Goal: Task Accomplishment & Management: Manage account settings

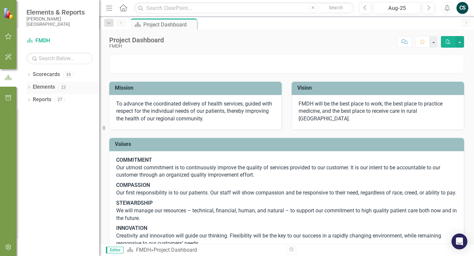
click at [36, 85] on link "Elements" at bounding box center [44, 87] width 22 height 8
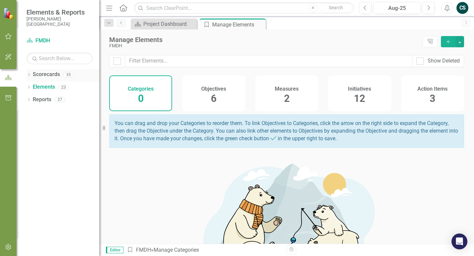
click at [40, 76] on link "Scorecards" at bounding box center [46, 75] width 27 height 8
click at [7, 97] on icon "button" at bounding box center [8, 97] width 7 height 5
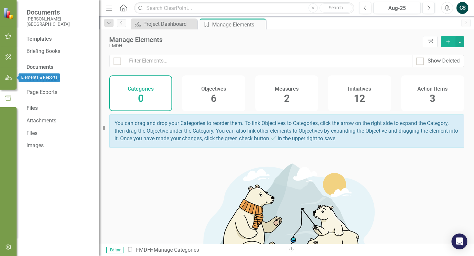
click at [9, 78] on icon "button" at bounding box center [8, 77] width 7 height 5
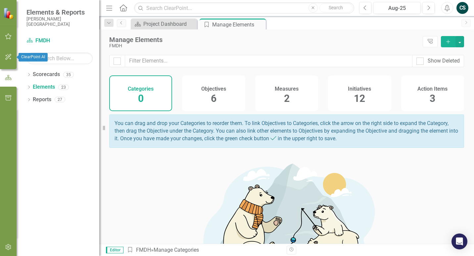
click at [10, 58] on icon "button" at bounding box center [8, 56] width 7 height 5
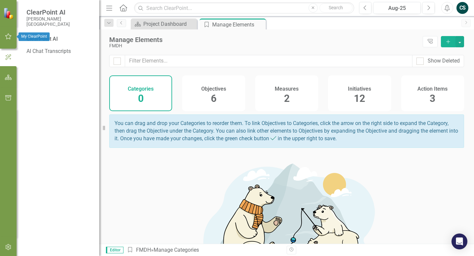
click at [11, 40] on button "button" at bounding box center [8, 37] width 15 height 14
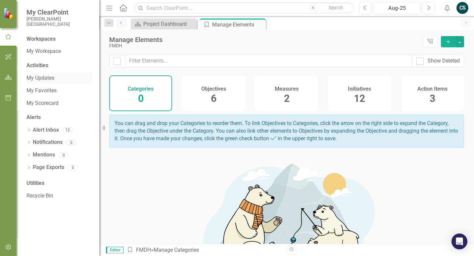
click at [42, 78] on link "My Updates" at bounding box center [59, 79] width 66 height 8
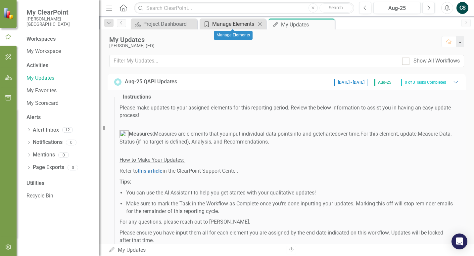
click at [236, 27] on div "Manage Elements" at bounding box center [234, 24] width 44 height 8
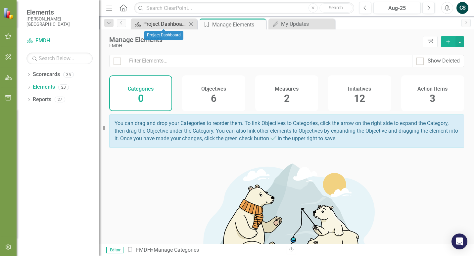
click at [180, 25] on div "Project Dashboard" at bounding box center [165, 24] width 44 height 8
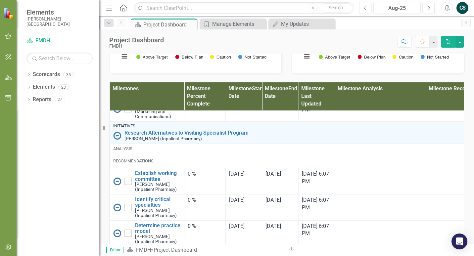
scroll to position [514, 0]
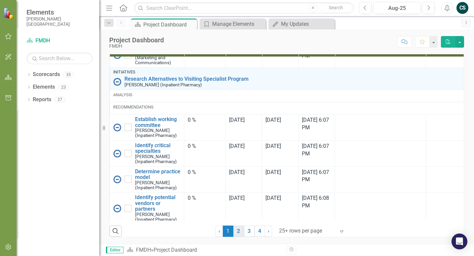
click at [236, 230] on link "2" at bounding box center [238, 231] width 11 height 11
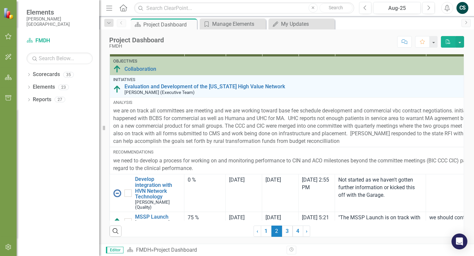
checkbox input "true"
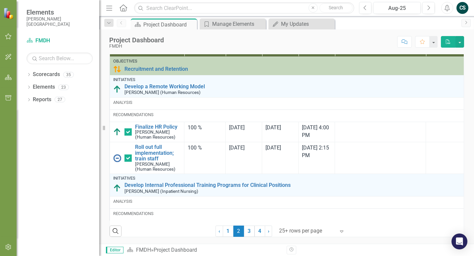
checkbox input "false"
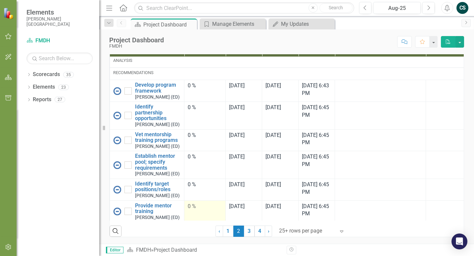
scroll to position [2252, 0]
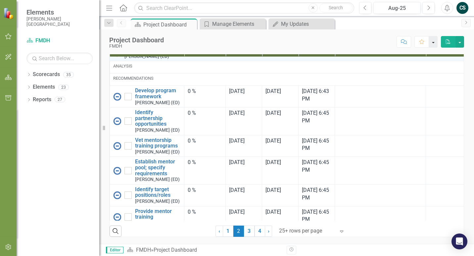
click at [433, 42] on button "button" at bounding box center [433, 42] width 9 height 12
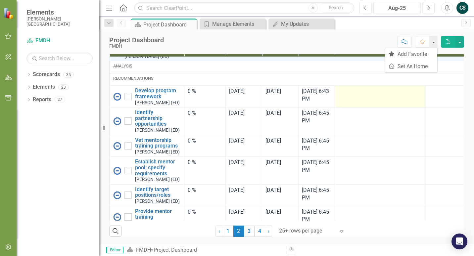
click at [354, 108] on td at bounding box center [380, 97] width 91 height 22
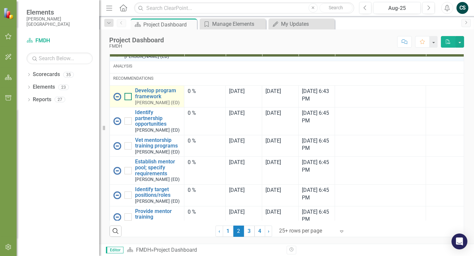
click at [127, 97] on input "checkbox" at bounding box center [127, 95] width 4 height 4
checkbox input "true"
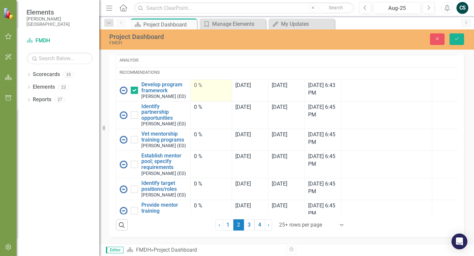
click at [218, 101] on td "0 %" at bounding box center [211, 90] width 41 height 22
click at [205, 89] on div "0 %" at bounding box center [211, 86] width 34 height 8
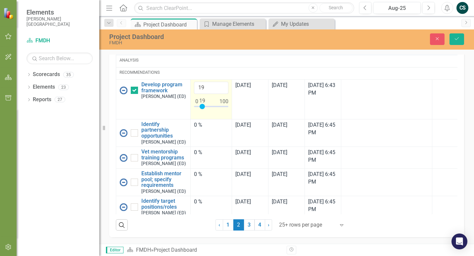
type input "0"
click at [193, 119] on td "0" at bounding box center [211, 99] width 41 height 40
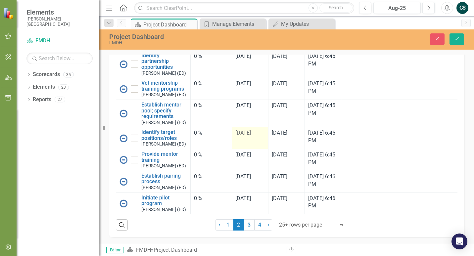
scroll to position [2305, 0]
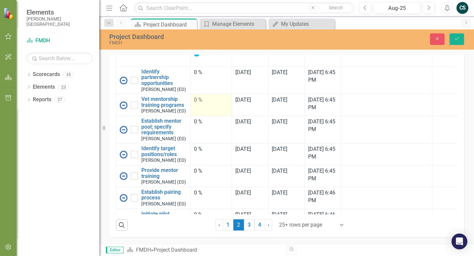
click at [209, 104] on div "0 %" at bounding box center [211, 100] width 34 height 8
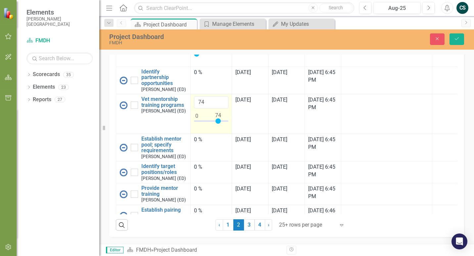
type input "75"
drag, startPoint x: 198, startPoint y: 193, endPoint x: 220, endPoint y: 194, distance: 21.9
click at [220, 124] on div at bounding box center [218, 121] width 5 height 5
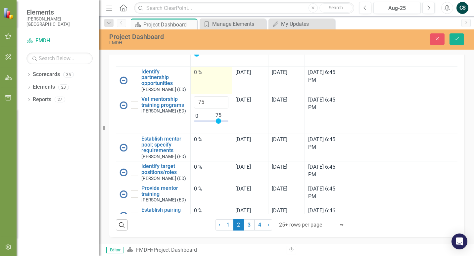
click at [201, 94] on td "0 %" at bounding box center [211, 80] width 41 height 27
click at [202, 94] on td "0 %" at bounding box center [211, 80] width 41 height 27
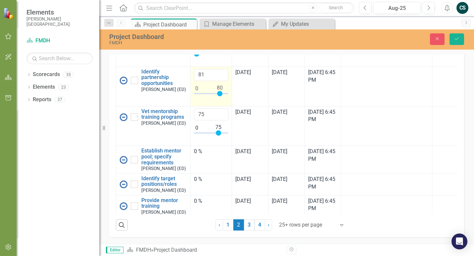
type input "80"
drag, startPoint x: 197, startPoint y: 164, endPoint x: 220, endPoint y: 169, distance: 23.6
click at [220, 96] on div at bounding box center [219, 93] width 5 height 5
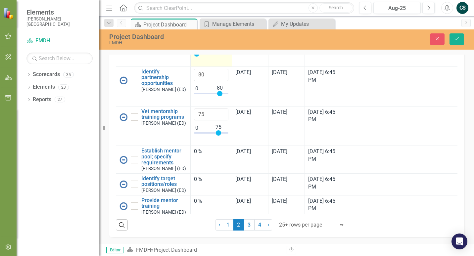
click at [198, 57] on div at bounding box center [196, 53] width 5 height 5
type input "50"
drag, startPoint x: 198, startPoint y: 127, endPoint x: 212, endPoint y: 129, distance: 14.8
click at [212, 60] on div at bounding box center [211, 55] width 34 height 8
click at [456, 39] on icon "Save" at bounding box center [457, 38] width 6 height 5
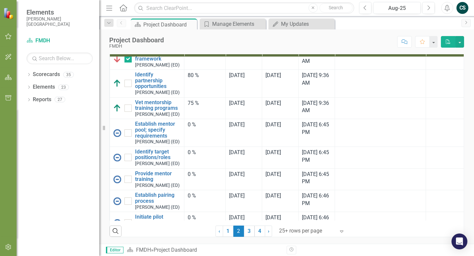
scroll to position [2287, 0]
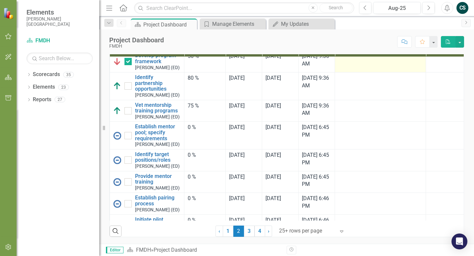
click at [350, 73] on td at bounding box center [380, 62] width 91 height 22
click at [29, 100] on icon "Dropdown" at bounding box center [28, 101] width 5 height 4
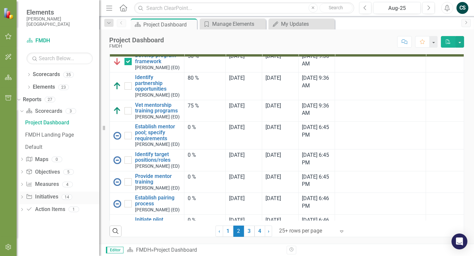
click at [23, 197] on icon at bounding box center [22, 197] width 2 height 3
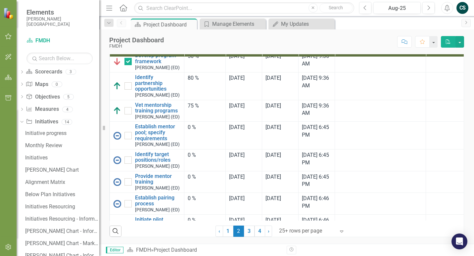
scroll to position [0, 0]
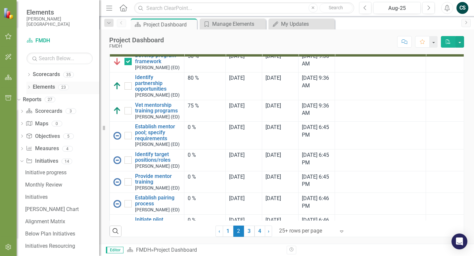
click at [30, 86] on icon "Dropdown" at bounding box center [28, 88] width 5 height 4
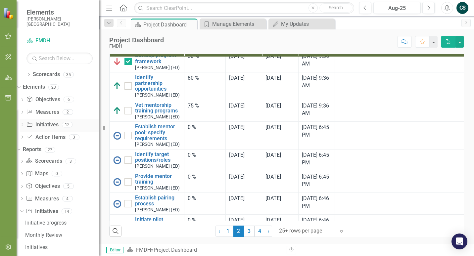
click at [23, 126] on icon at bounding box center [23, 124] width 2 height 3
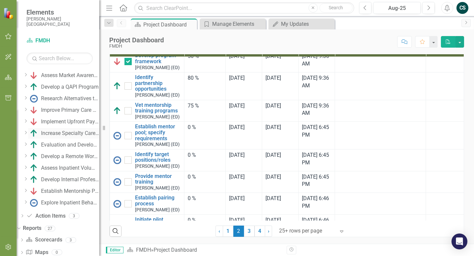
scroll to position [66, 0]
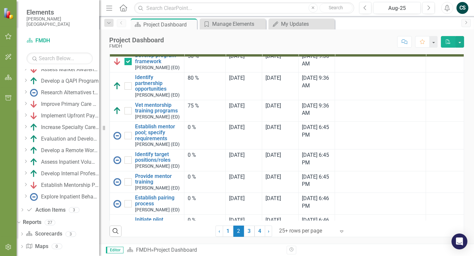
click at [28, 184] on icon "Dropdown" at bounding box center [25, 185] width 5 height 4
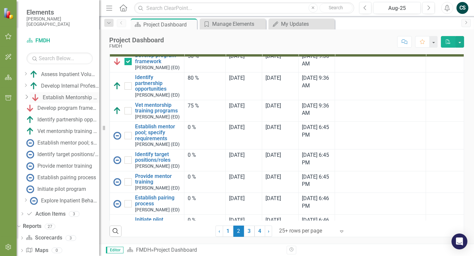
scroll to position [166, 0]
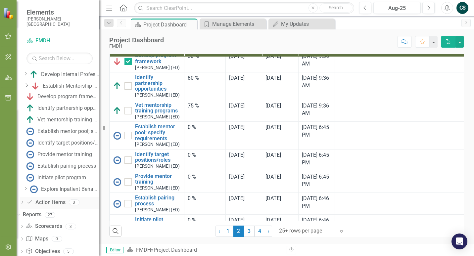
click at [25, 203] on icon "Dropdown" at bounding box center [22, 203] width 5 height 4
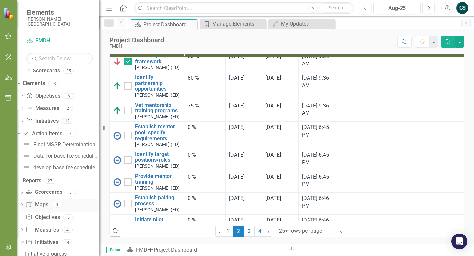
scroll to position [0, 0]
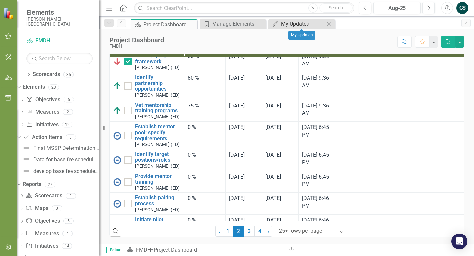
click at [296, 25] on div "My Updates" at bounding box center [303, 24] width 44 height 8
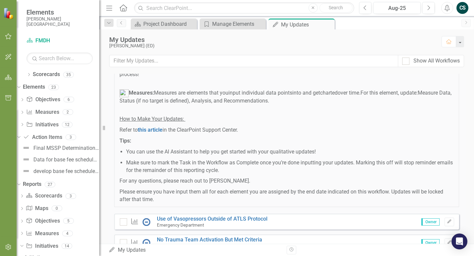
scroll to position [88, 0]
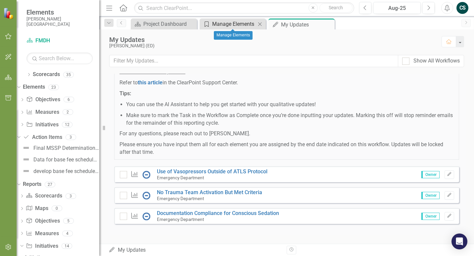
click at [220, 26] on div "Manage Elements" at bounding box center [234, 24] width 44 height 8
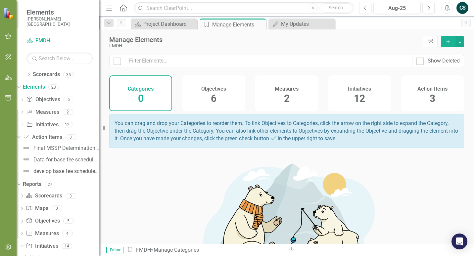
click at [216, 100] on div "Objectives 6" at bounding box center [213, 94] width 63 height 36
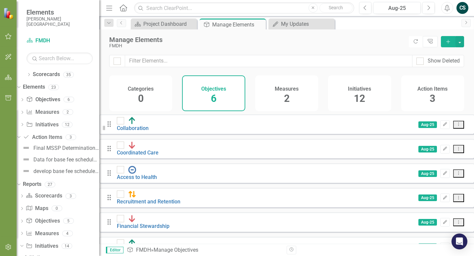
scroll to position [1, 0]
click at [114, 128] on icon "Drag" at bounding box center [109, 124] width 9 height 7
click at [149, 127] on link "Collaboration" at bounding box center [133, 128] width 32 height 6
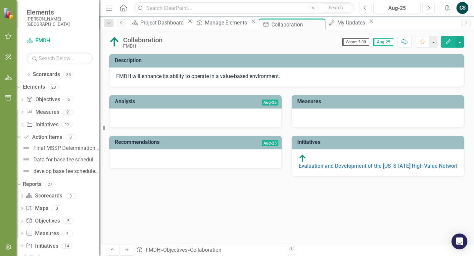
click at [121, 25] on icon "Previous" at bounding box center [121, 23] width 5 height 4
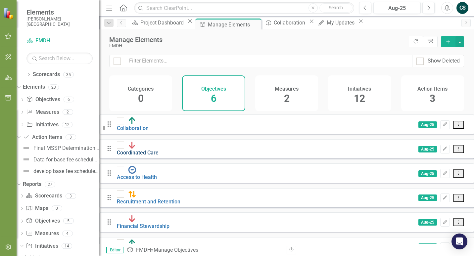
click at [159, 150] on link "Coordinated Care" at bounding box center [138, 153] width 42 height 6
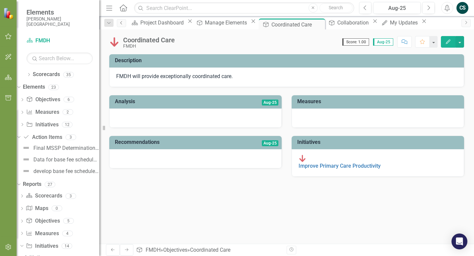
click at [124, 24] on icon "Previous" at bounding box center [121, 23] width 5 height 4
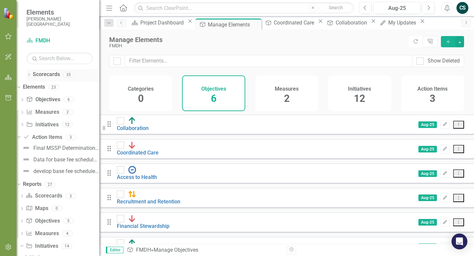
click at [30, 75] on icon "Dropdown" at bounding box center [28, 76] width 5 height 4
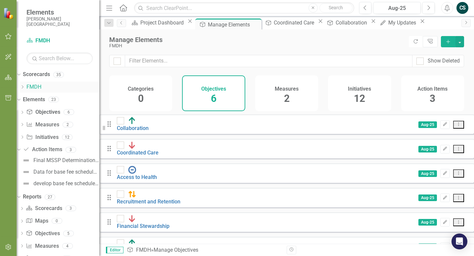
click at [25, 87] on icon "Dropdown" at bounding box center [22, 87] width 5 height 4
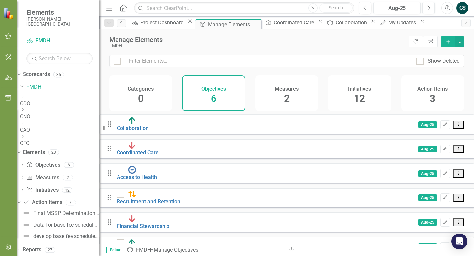
click at [11, 38] on icon "button" at bounding box center [8, 36] width 7 height 5
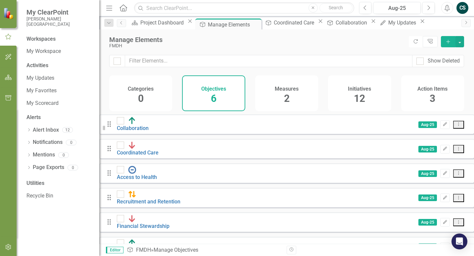
click at [39, 64] on div "Activities" at bounding box center [59, 66] width 66 height 8
click at [39, 78] on link "My Updates" at bounding box center [59, 79] width 66 height 8
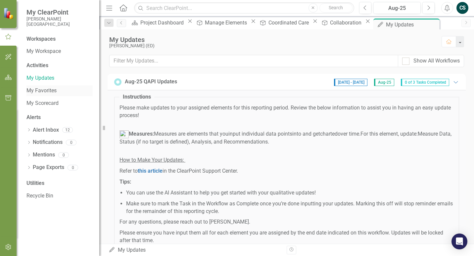
click at [44, 91] on link "My Favorites" at bounding box center [59, 91] width 66 height 8
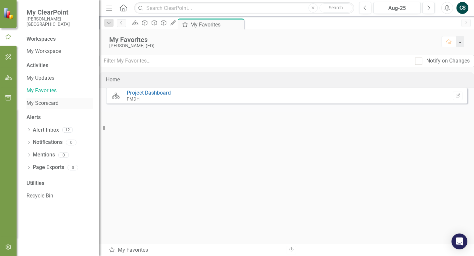
click at [44, 102] on link "My Scorecard" at bounding box center [59, 104] width 66 height 8
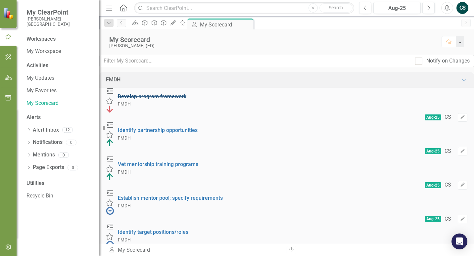
click at [186, 97] on s "Develop program framework" at bounding box center [152, 96] width 69 height 6
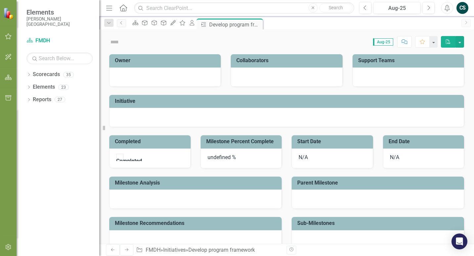
checkbox input "true"
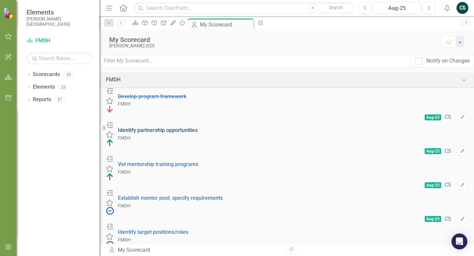
click at [198, 127] on link "Identify partnership opportunities" at bounding box center [158, 130] width 80 height 6
click at [186, 161] on link "Vet mentorship training programs" at bounding box center [158, 164] width 80 height 6
